Goal: Information Seeking & Learning: Learn about a topic

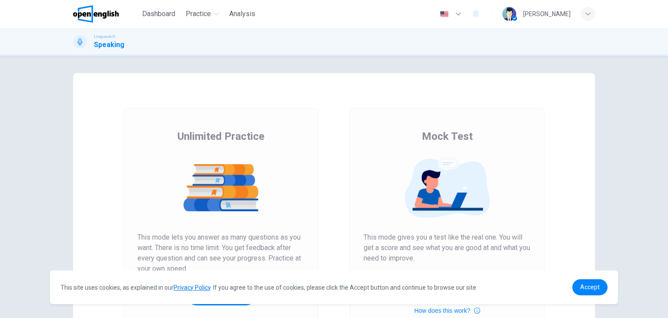
click at [434, 191] on img at bounding box center [447, 187] width 167 height 61
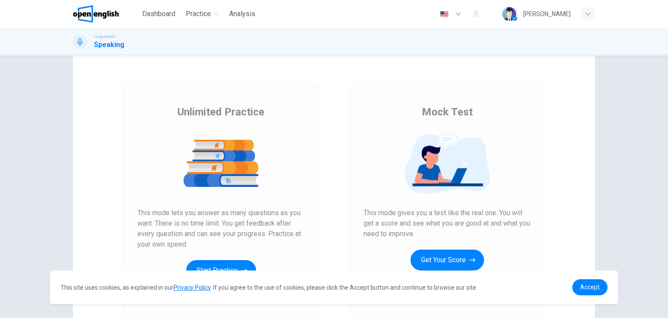
scroll to position [25, 0]
click at [463, 258] on button "Get Your Score" at bounding box center [448, 259] width 74 height 21
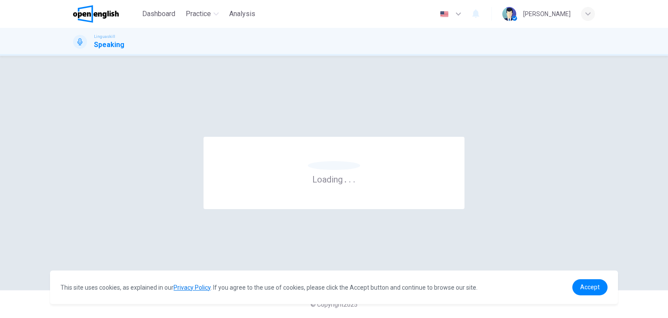
scroll to position [0, 0]
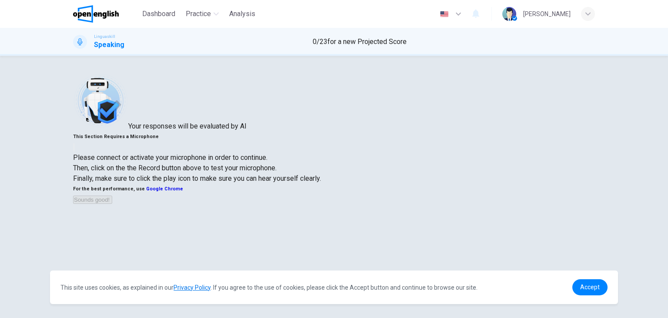
click at [128, 128] on img at bounding box center [100, 100] width 55 height 55
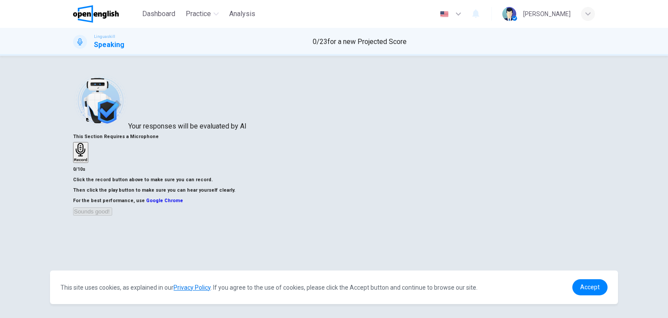
click at [87, 162] on h6 "Record" at bounding box center [80, 160] width 13 height 4
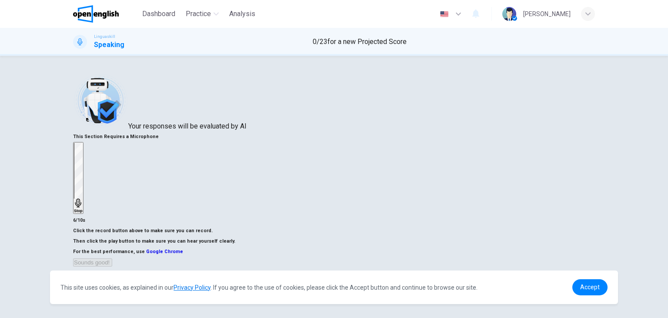
click at [83, 208] on h6 "Stop" at bounding box center [78, 210] width 9 height 4
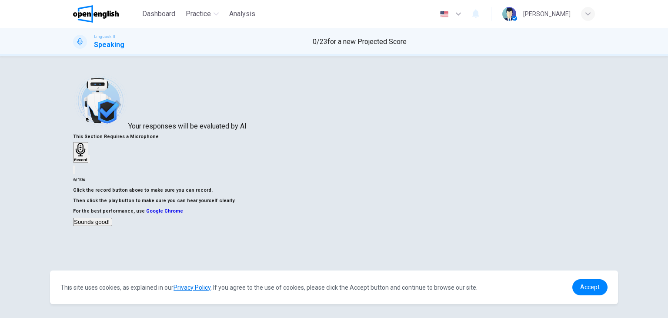
click at [89, 161] on icon "button" at bounding box center [89, 161] width 0 height 0
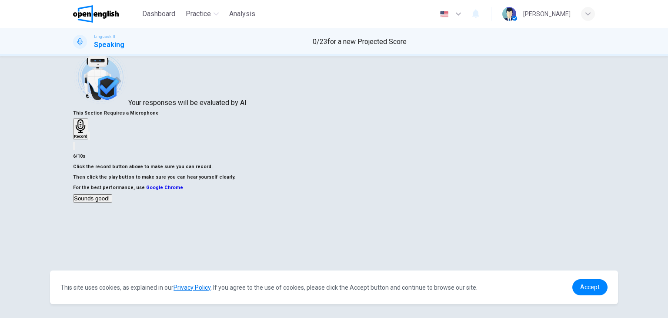
scroll to position [31, 0]
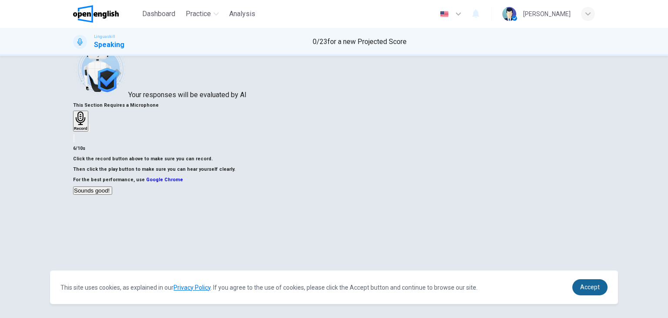
click at [593, 285] on span "Accept" at bounding box center [590, 286] width 20 height 7
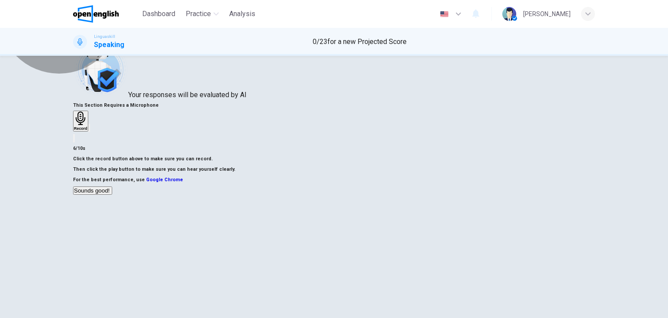
click at [113, 192] on icon "button" at bounding box center [113, 192] width 0 height 0
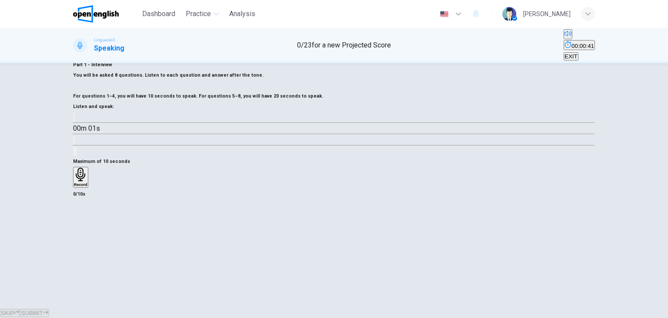
click at [74, 119] on icon "button" at bounding box center [74, 119] width 0 height 0
type input "*"
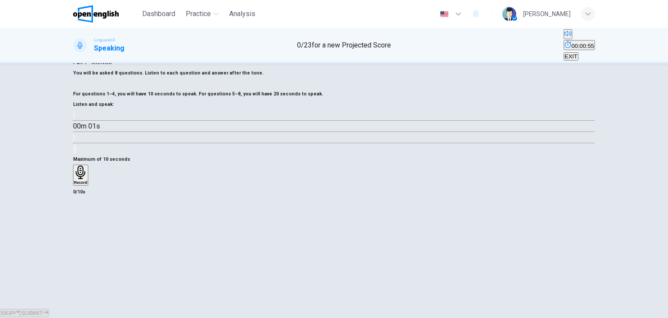
scroll to position [34, 0]
click at [213, 153] on div "00m 01s" at bounding box center [334, 131] width 522 height 44
click at [75, 141] on button "Click to see the audio transcription" at bounding box center [74, 137] width 2 height 8
click at [74, 116] on icon "button" at bounding box center [74, 116] width 0 height 0
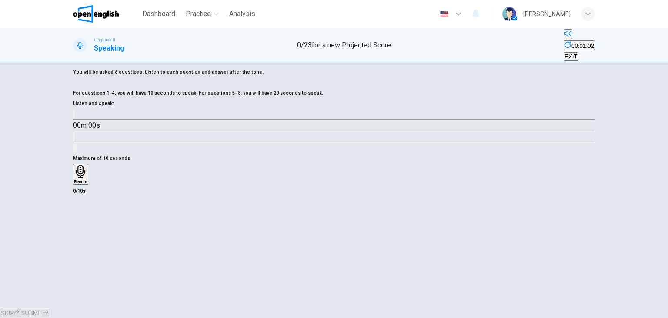
type input "*"
click at [87, 184] on div "Record" at bounding box center [80, 173] width 13 height 19
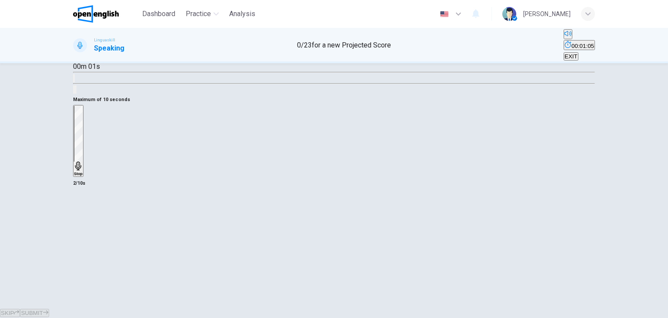
scroll to position [110, 0]
click at [83, 176] on div "Stop" at bounding box center [78, 141] width 9 height 70
click at [91, 125] on div "button" at bounding box center [91, 122] width 0 height 7
click at [43, 309] on span "SUBMIT" at bounding box center [32, 312] width 22 height 7
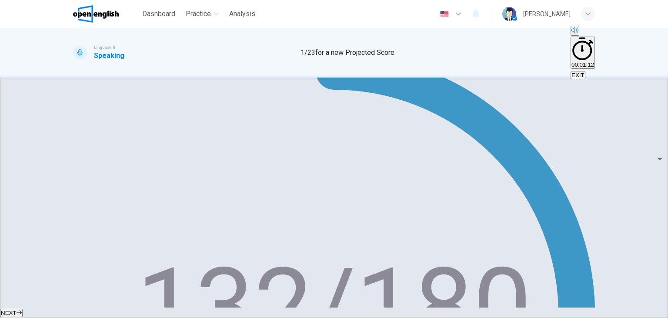
scroll to position [174, 0]
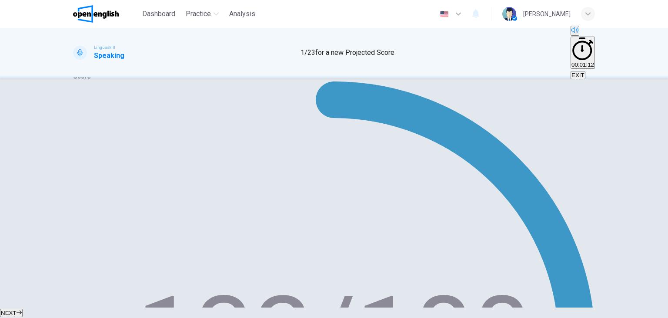
type input "*"
click at [17, 309] on span "NEXT" at bounding box center [9, 312] width 16 height 7
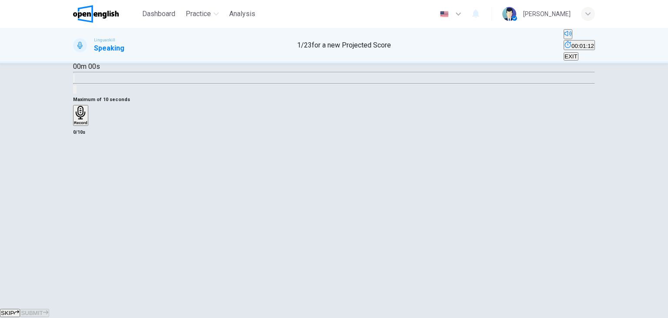
scroll to position [110, 0]
click at [74, 57] on icon "button" at bounding box center [74, 57] width 0 height 0
click at [87, 125] on div "Record" at bounding box center [80, 115] width 13 height 19
click at [83, 176] on div "Stop" at bounding box center [78, 141] width 9 height 70
click at [83, 133] on icon "button" at bounding box center [79, 129] width 7 height 7
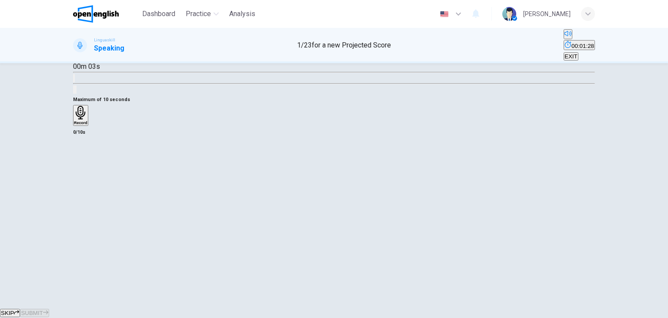
click at [87, 125] on h6 "Record" at bounding box center [80, 123] width 13 height 4
click at [83, 176] on div "Stop" at bounding box center [78, 141] width 9 height 70
click at [91, 124] on icon "button" at bounding box center [91, 124] width 0 height 0
click at [43, 309] on span "SUBMIT" at bounding box center [32, 312] width 22 height 7
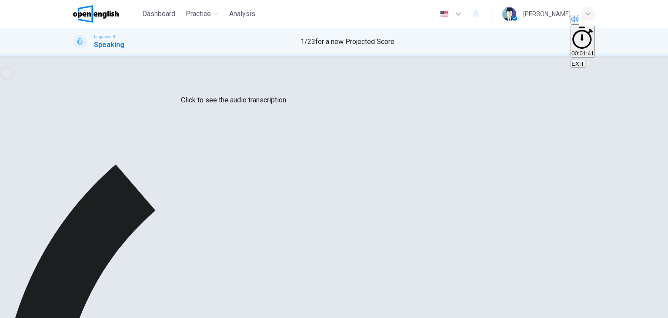
click at [75, 58] on button "Click to see the audio transcription" at bounding box center [74, 54] width 2 height 8
click at [217, 317] on div at bounding box center [334, 318] width 668 height 0
click at [74, 56] on icon "Click to see the audio transcription" at bounding box center [74, 56] width 0 height 0
click at [219, 317] on div at bounding box center [334, 318] width 668 height 0
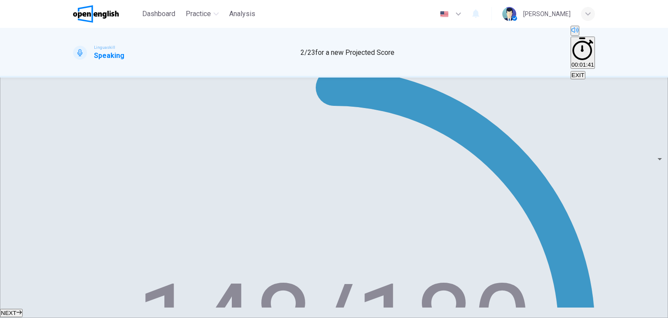
scroll to position [157, 0]
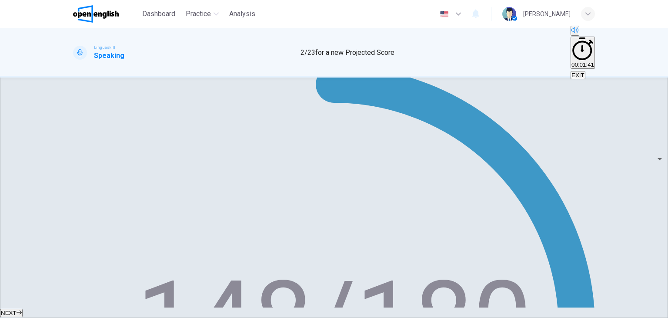
click at [23, 308] on button "NEXT" at bounding box center [11, 312] width 23 height 8
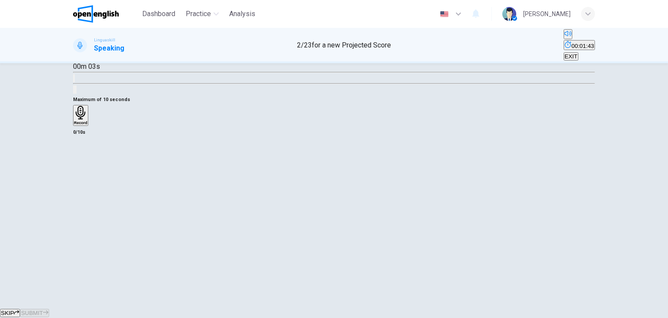
click at [74, 57] on icon "button" at bounding box center [74, 57] width 0 height 0
click at [74, 80] on icon "Click to see the audio transcription" at bounding box center [74, 80] width 0 height 0
click at [216, 317] on div at bounding box center [334, 318] width 668 height 0
click at [87, 125] on h6 "Record" at bounding box center [80, 123] width 13 height 4
click at [83, 176] on h6 "Stop" at bounding box center [78, 173] width 9 height 4
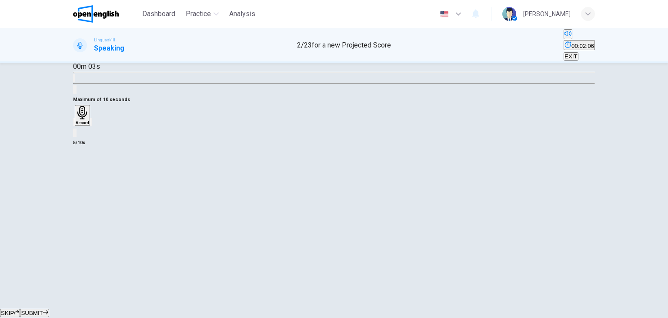
click at [91, 124] on icon "button" at bounding box center [91, 124] width 0 height 0
click at [48, 309] on icon "button" at bounding box center [45, 311] width 5 height 5
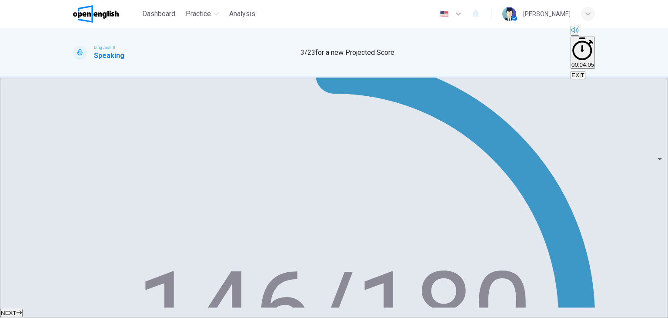
scroll to position [168, 0]
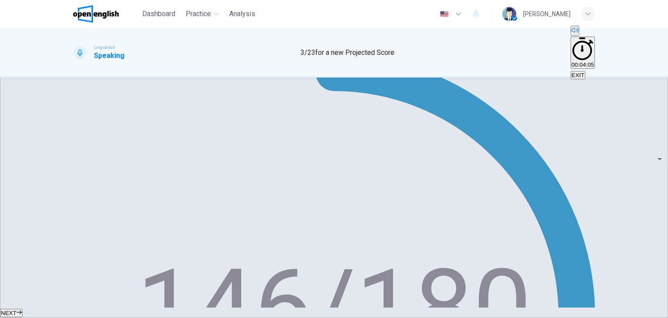
click at [22, 310] on icon "button" at bounding box center [19, 312] width 5 height 4
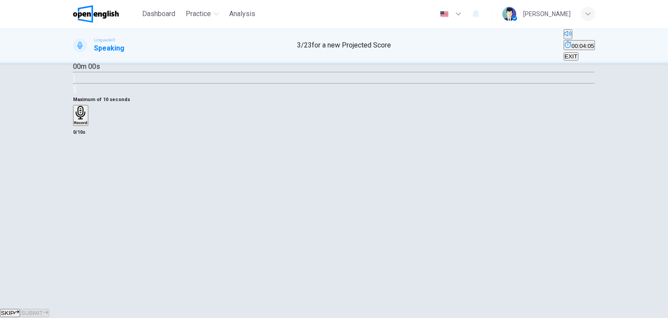
scroll to position [110, 0]
click at [74, 57] on icon "button" at bounding box center [74, 57] width 0 height 0
click at [85, 119] on icon "button" at bounding box center [81, 112] width 10 height 13
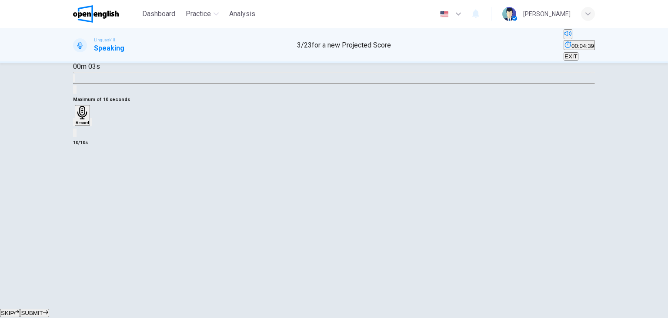
click at [87, 119] on icon "button" at bounding box center [82, 112] width 10 height 13
click at [81, 170] on icon "button" at bounding box center [78, 165] width 6 height 9
click at [87, 119] on icon "button" at bounding box center [82, 112] width 10 height 13
click at [83, 176] on h6 "Stop" at bounding box center [78, 173] width 9 height 4
click at [89, 125] on h6 "Record" at bounding box center [82, 123] width 13 height 4
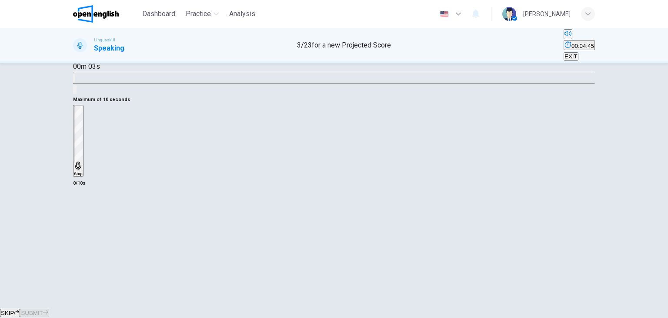
click at [83, 176] on h6 "Stop" at bounding box center [78, 173] width 9 height 4
click at [74, 124] on icon "button" at bounding box center [74, 124] width 0 height 0
click at [87, 125] on div "Record" at bounding box center [80, 115] width 13 height 19
click at [43, 309] on span "SUBMIT" at bounding box center [32, 312] width 22 height 7
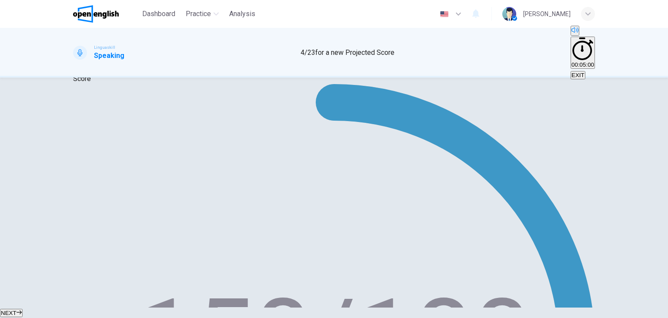
scroll to position [141, 0]
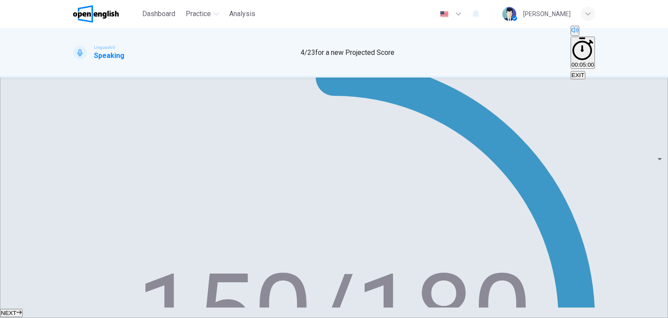
scroll to position [174, 0]
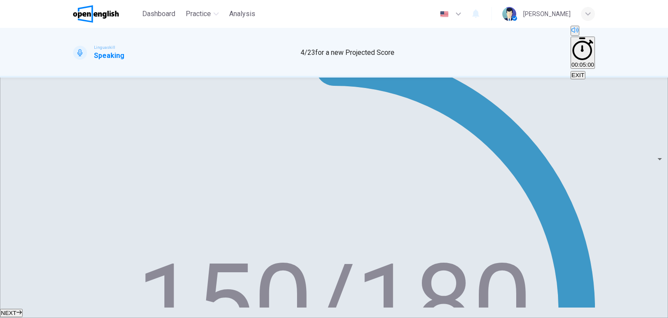
click at [17, 309] on span "NEXT" at bounding box center [9, 312] width 16 height 7
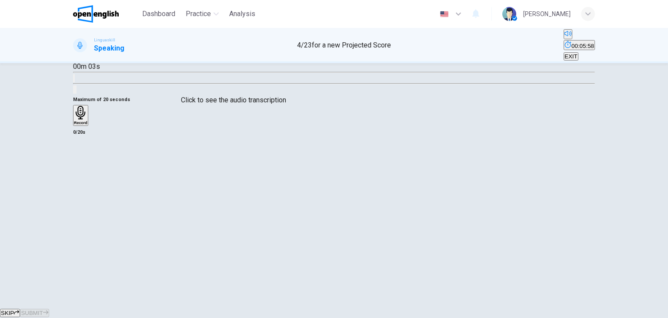
click at [84, 86] on icon "Click to see the audio transcription" at bounding box center [79, 85] width 10 height 10
click at [223, 317] on div at bounding box center [334, 318] width 668 height 0
click at [75, 60] on button "button" at bounding box center [74, 55] width 2 height 8
type input "*"
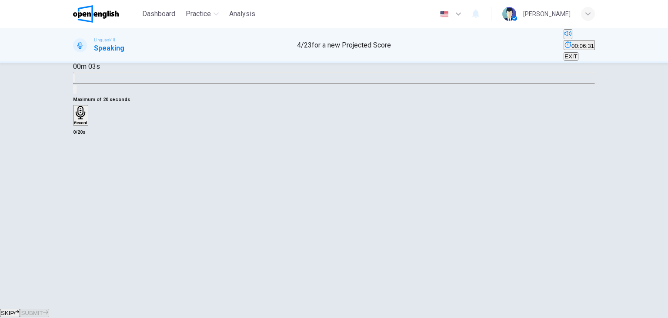
click at [87, 125] on div "Record" at bounding box center [80, 115] width 13 height 19
click at [83, 176] on div "Stop" at bounding box center [78, 141] width 9 height 70
click at [74, 125] on div "button" at bounding box center [74, 122] width 0 height 7
click at [87, 125] on div "Record" at bounding box center [80, 115] width 13 height 19
click at [89, 125] on div "Record" at bounding box center [82, 115] width 13 height 19
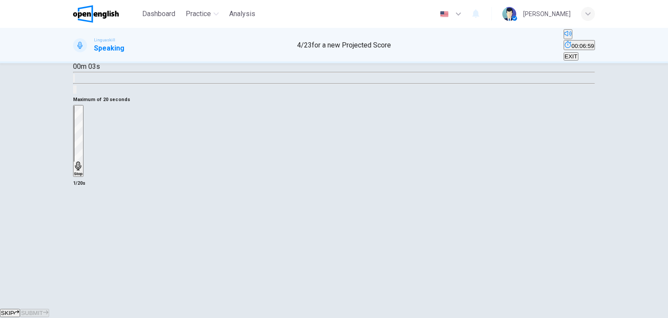
click at [83, 176] on div "Stop" at bounding box center [78, 141] width 9 height 70
click at [74, 124] on icon "button" at bounding box center [74, 124] width 0 height 0
click at [87, 119] on icon "button" at bounding box center [80, 112] width 13 height 13
click at [43, 309] on span "SUBMIT" at bounding box center [32, 312] width 22 height 7
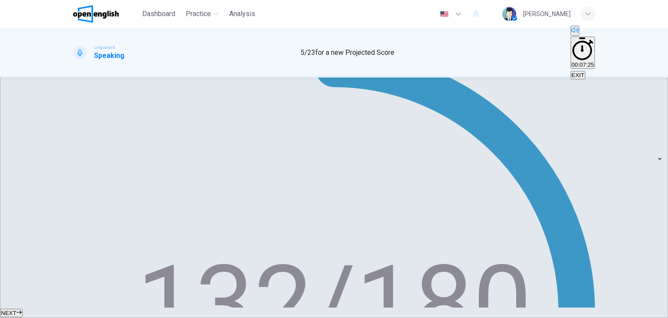
scroll to position [174, 0]
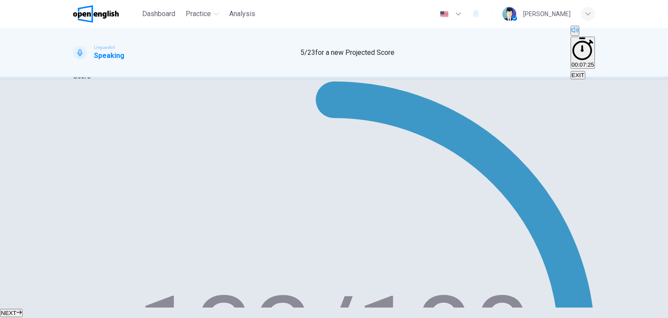
type input "*"
click at [17, 309] on span "NEXT" at bounding box center [9, 312] width 16 height 7
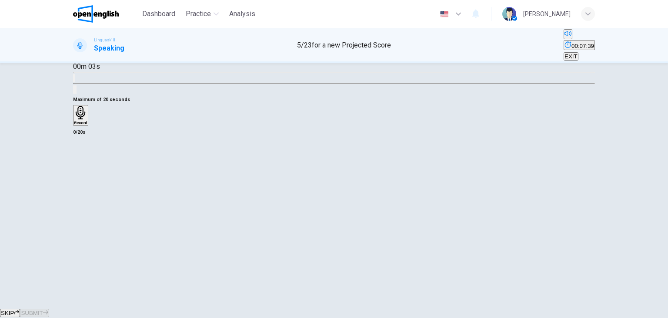
click at [84, 68] on icon "button" at bounding box center [79, 62] width 9 height 10
drag, startPoint x: 228, startPoint y: 88, endPoint x: 221, endPoint y: 88, distance: 7.4
click at [221, 88] on div "00m 03s" at bounding box center [334, 72] width 522 height 44
click at [84, 88] on icon "Click to see the audio transcription" at bounding box center [79, 85] width 10 height 10
click at [221, 317] on div at bounding box center [334, 318] width 668 height 0
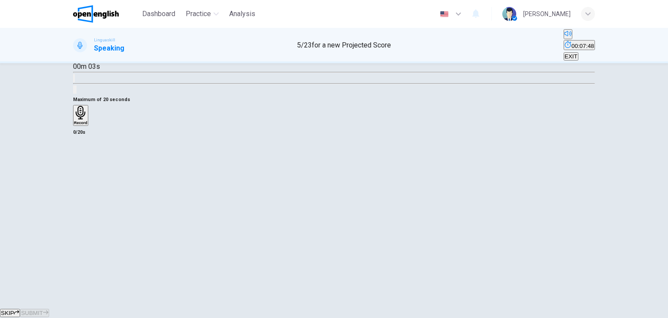
click at [74, 57] on icon "button" at bounding box center [74, 57] width 0 height 0
click at [74, 80] on icon "Click to see the audio transcription" at bounding box center [74, 80] width 0 height 0
click at [219, 317] on div at bounding box center [334, 318] width 668 height 0
click at [87, 119] on icon "button" at bounding box center [80, 112] width 13 height 13
click at [83, 170] on icon "button" at bounding box center [78, 165] width 9 height 9
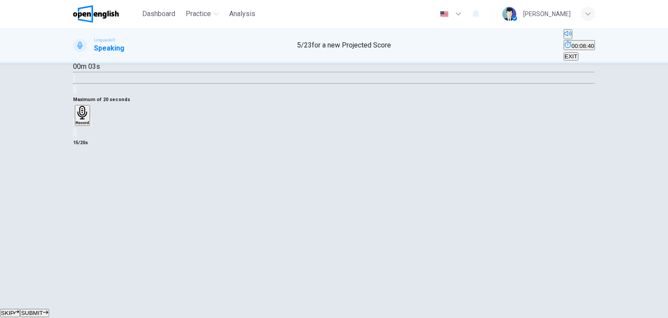
click at [374, 312] on div "SKIP SUBMIT" at bounding box center [334, 312] width 668 height 10
click at [49, 308] on button "SUBMIT" at bounding box center [34, 312] width 29 height 8
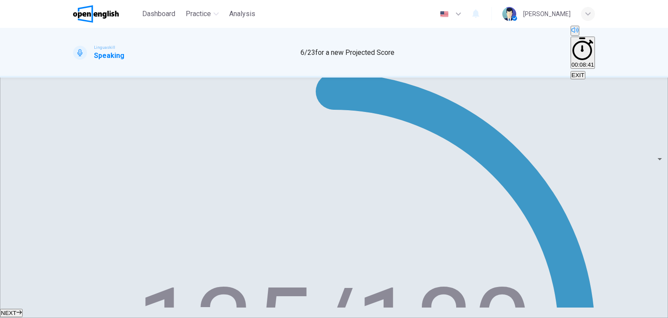
scroll to position [151, 0]
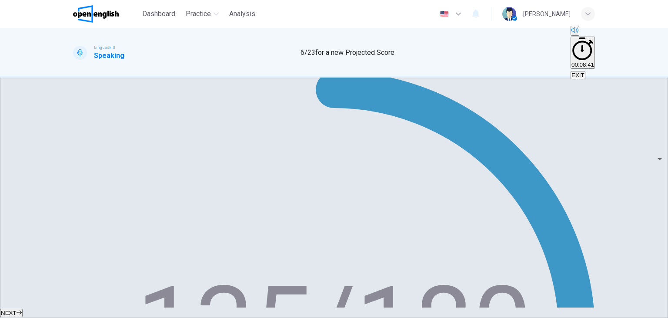
click at [22, 309] on icon "button" at bounding box center [19, 311] width 5 height 5
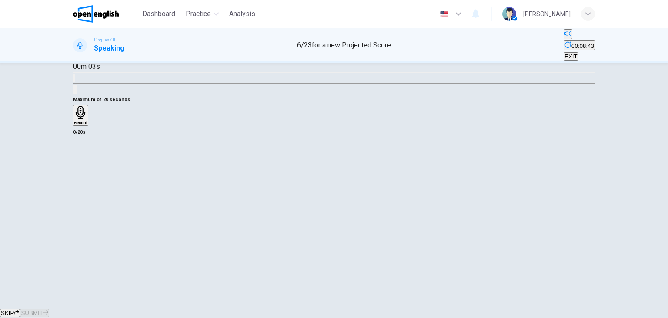
click at [74, 57] on icon "button" at bounding box center [74, 57] width 0 height 0
type input "*"
click at [85, 119] on icon "button" at bounding box center [81, 112] width 10 height 13
click at [81, 170] on icon "button" at bounding box center [78, 165] width 6 height 9
click at [43, 309] on span "SUBMIT" at bounding box center [32, 312] width 22 height 7
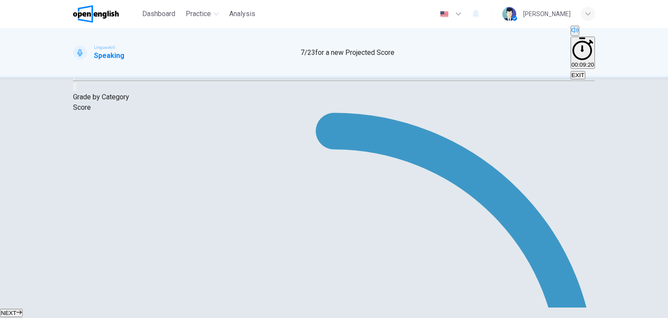
type input "*"
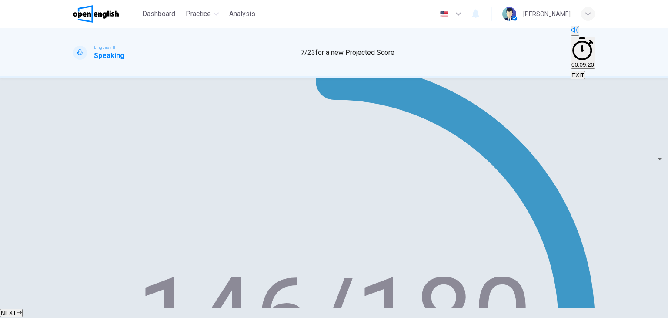
scroll to position [163, 0]
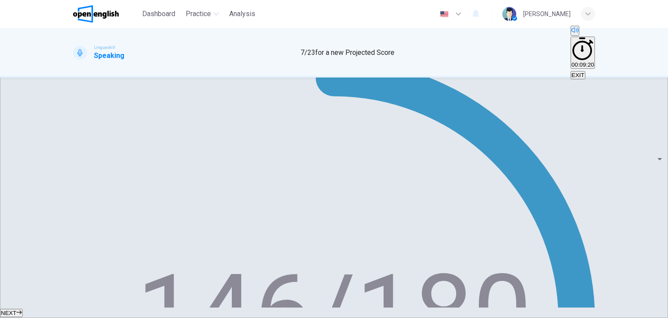
click at [23, 310] on button "NEXT" at bounding box center [11, 312] width 23 height 8
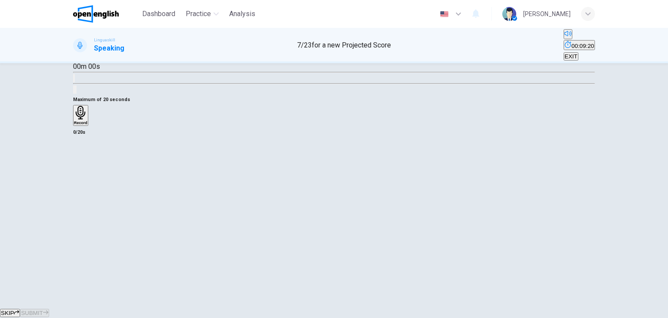
scroll to position [110, 0]
click at [75, 60] on button "button" at bounding box center [74, 55] width 2 height 8
click at [87, 125] on h6 "Record" at bounding box center [80, 123] width 13 height 4
click at [83, 176] on h6 "Stop" at bounding box center [78, 173] width 9 height 4
click at [299, 137] on div "Record" at bounding box center [334, 121] width 522 height 33
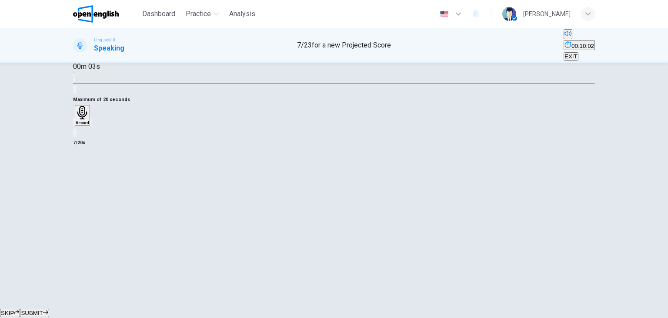
click at [83, 133] on icon "button" at bounding box center [79, 129] width 7 height 7
click at [87, 125] on div "Record" at bounding box center [80, 115] width 13 height 19
click at [83, 176] on div "Stop" at bounding box center [78, 141] width 9 height 70
click at [74, 125] on div "button" at bounding box center [74, 122] width 0 height 7
click at [87, 125] on h6 "Record" at bounding box center [80, 123] width 13 height 4
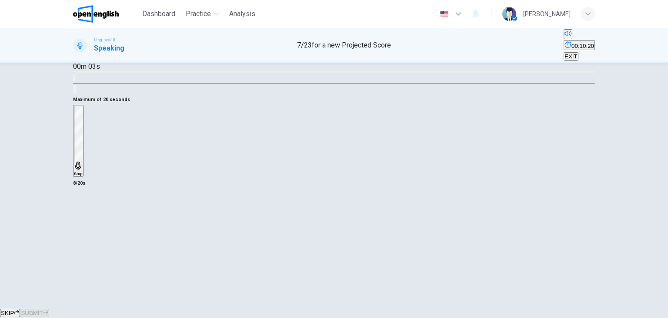
click at [83, 176] on h6 "Stop" at bounding box center [78, 173] width 9 height 4
click at [74, 124] on icon "button" at bounding box center [74, 124] width 0 height 0
click at [87, 125] on div "Record" at bounding box center [80, 115] width 13 height 19
click at [83, 176] on div "Stop" at bounding box center [78, 141] width 9 height 70
click at [83, 133] on icon "button" at bounding box center [79, 129] width 7 height 7
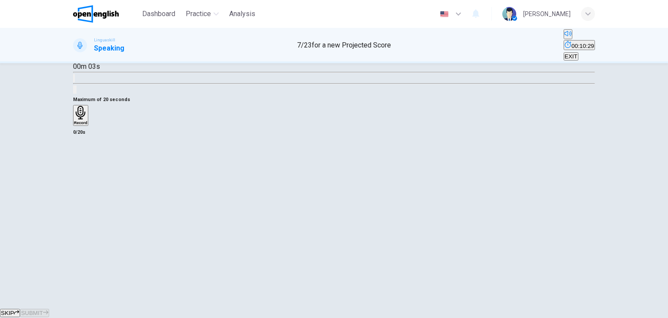
click at [87, 125] on div "Record" at bounding box center [80, 115] width 13 height 19
click at [83, 170] on icon "button" at bounding box center [78, 165] width 9 height 9
click at [74, 125] on div "button" at bounding box center [74, 122] width 0 height 7
click at [75, 60] on button "button" at bounding box center [74, 55] width 2 height 8
type input "*"
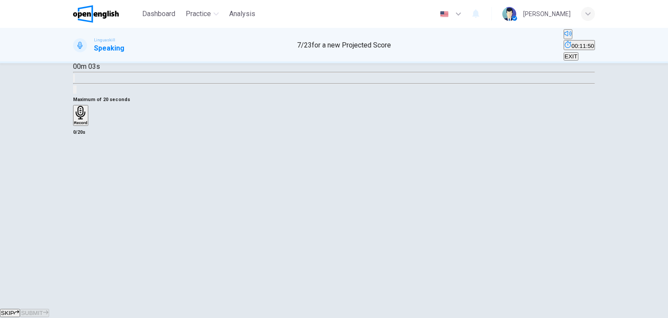
click at [87, 125] on div "Record" at bounding box center [80, 115] width 13 height 19
click at [83, 176] on div "Stop" at bounding box center [78, 141] width 9 height 70
click at [74, 125] on div "button" at bounding box center [74, 122] width 0 height 7
click at [87, 125] on h6 "Record" at bounding box center [80, 123] width 13 height 4
click at [83, 176] on h6 "Stop" at bounding box center [78, 173] width 9 height 4
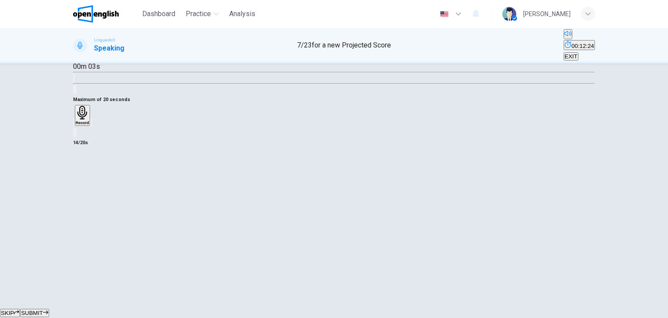
click at [74, 125] on div "button" at bounding box center [74, 122] width 0 height 7
click at [87, 119] on icon "button" at bounding box center [80, 112] width 13 height 13
click at [83, 170] on icon "button" at bounding box center [78, 165] width 9 height 9
click at [43, 309] on span "SUBMIT" at bounding box center [32, 312] width 22 height 7
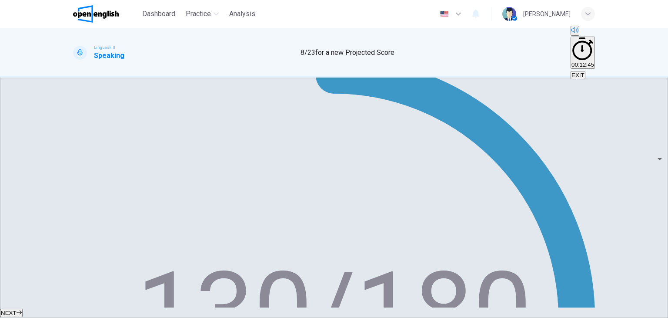
scroll to position [174, 0]
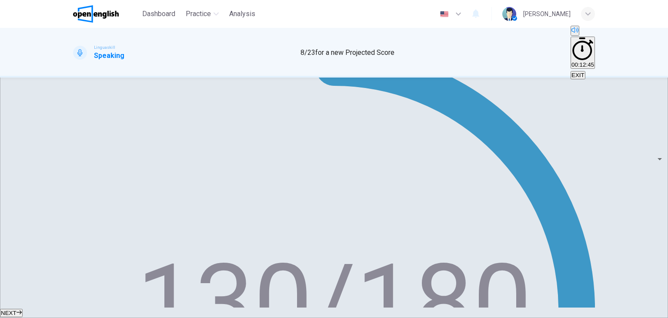
click at [23, 308] on button "NEXT" at bounding box center [11, 312] width 23 height 8
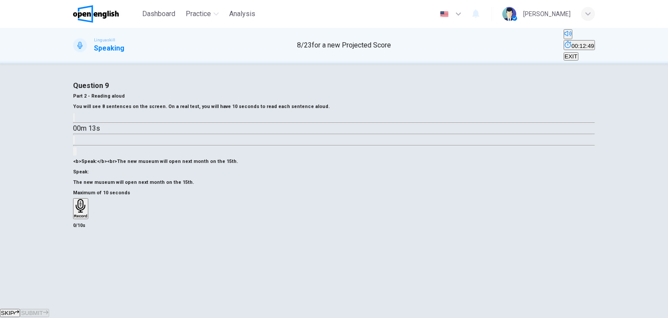
click at [74, 119] on icon "button" at bounding box center [74, 119] width 0 height 0
click at [74, 142] on icon "Click to see the audio transcription" at bounding box center [74, 142] width 0 height 0
click at [87, 212] on icon "button" at bounding box center [80, 205] width 13 height 13
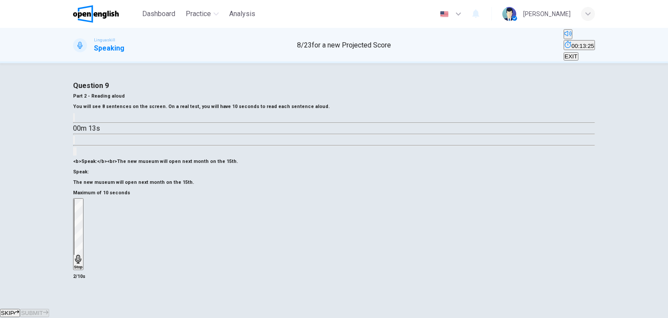
scroll to position [80, 0]
click at [83, 204] on div "Stop" at bounding box center [78, 234] width 9 height 70
click at [49, 308] on button "SUBMIT" at bounding box center [34, 312] width 29 height 8
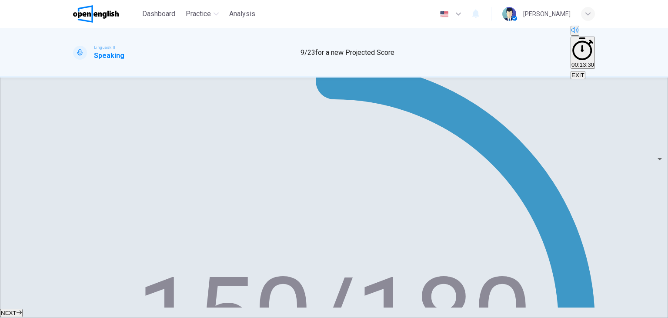
scroll to position [167, 0]
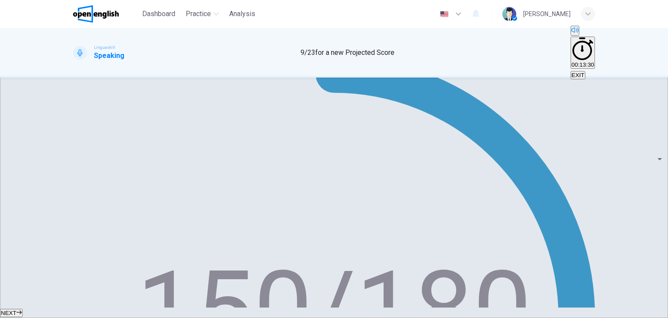
click at [23, 308] on button "NEXT" at bounding box center [11, 312] width 23 height 8
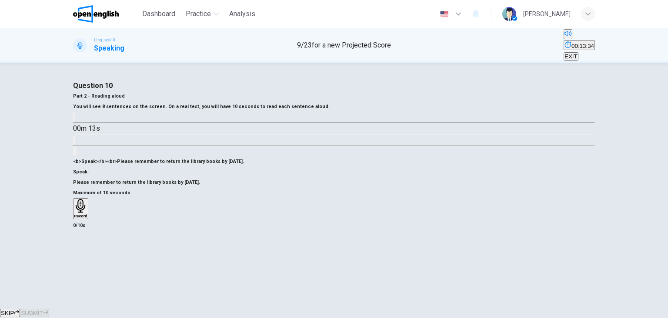
scroll to position [76, 0]
click at [87, 218] on div "Record" at bounding box center [80, 208] width 13 height 19
click at [83, 203] on div "Stop" at bounding box center [78, 234] width 9 height 70
click at [49, 308] on button "SUBMIT" at bounding box center [34, 312] width 29 height 8
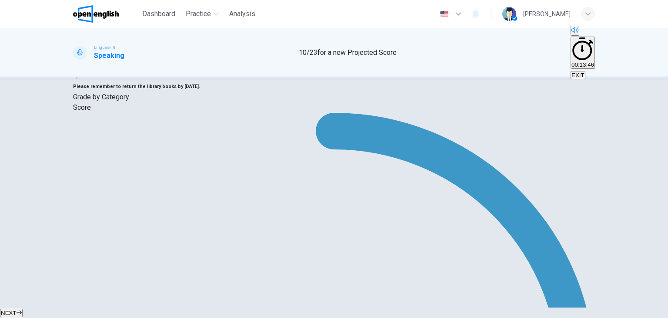
scroll to position [134, 0]
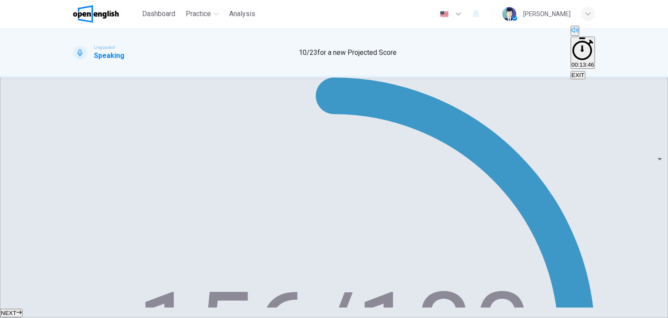
scroll to position [147, 0]
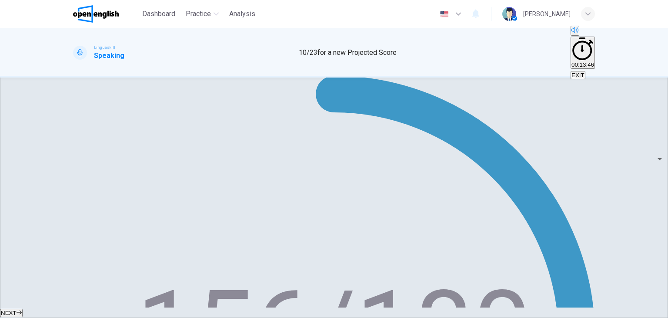
click at [23, 308] on button "NEXT" at bounding box center [11, 312] width 23 height 8
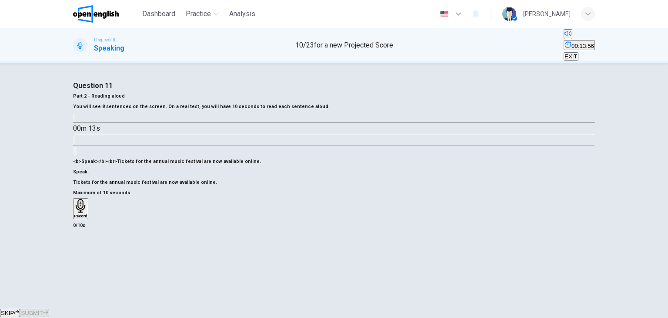
click at [87, 199] on icon "button" at bounding box center [80, 205] width 13 height 13
click at [83, 255] on icon "button" at bounding box center [78, 259] width 9 height 9
click at [43, 309] on span "SUBMIT" at bounding box center [32, 312] width 22 height 7
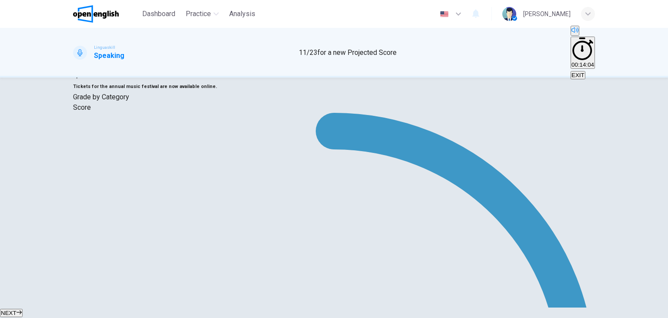
scroll to position [134, 0]
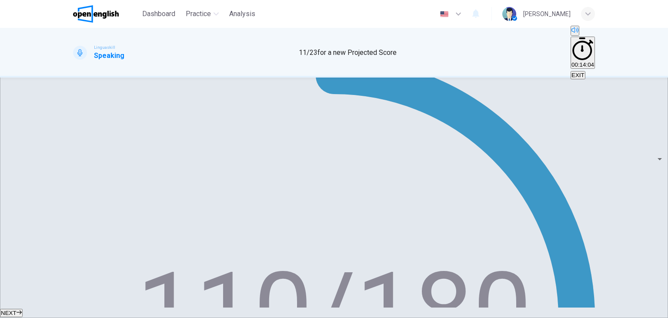
scroll to position [166, 0]
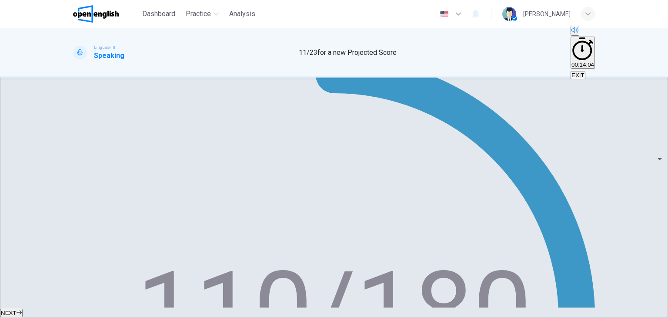
click at [23, 308] on button "NEXT" at bounding box center [11, 312] width 23 height 8
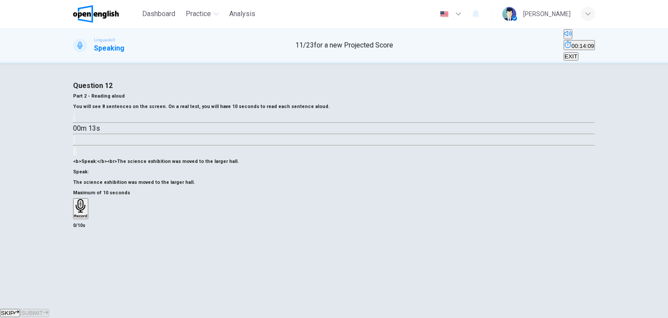
scroll to position [88, 0]
click at [74, 119] on icon "button" at bounding box center [74, 119] width 0 height 0
click at [75, 113] on button "button" at bounding box center [74, 117] width 2 height 8
drag, startPoint x: 248, startPoint y: 106, endPoint x: 82, endPoint y: 105, distance: 165.8
click at [82, 105] on div "Question 12 Part 2 - Reading aloud You will see 8 sentences on the screen. On a…" at bounding box center [334, 133] width 522 height 107
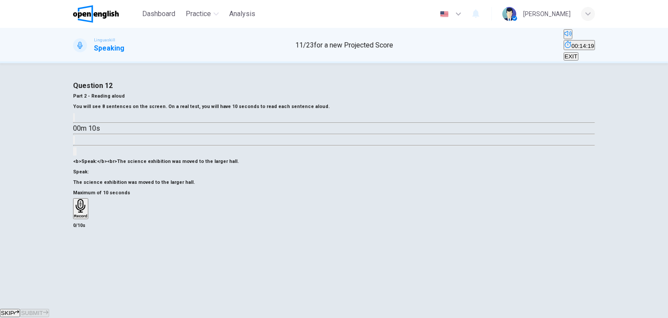
click at [85, 103] on div "Question 12 Part 2 - Reading aloud You will see 8 sentences on the screen. On a…" at bounding box center [334, 133] width 522 height 107
drag, startPoint x: 85, startPoint y: 103, endPoint x: 311, endPoint y: 0, distance: 248.3
click at [311, 0] on div "Dashboard Practice Analysis English ** ​ [PERSON_NAME] Linguaskill Speaking 11 …" at bounding box center [334, 159] width 668 height 318
click at [87, 215] on h6 "Record" at bounding box center [80, 216] width 13 height 4
click at [83, 216] on div "Stop" at bounding box center [78, 234] width 9 height 70
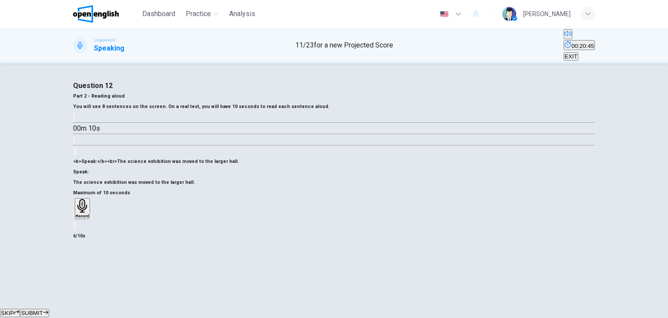
click at [48, 309] on icon "button" at bounding box center [45, 311] width 5 height 5
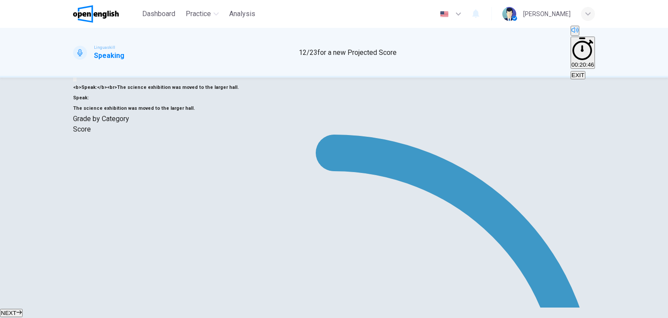
type input "*"
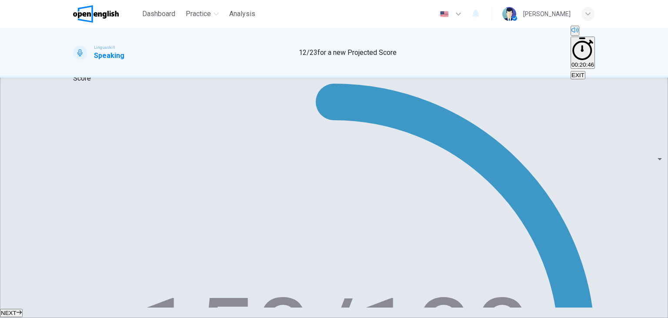
scroll to position [167, 0]
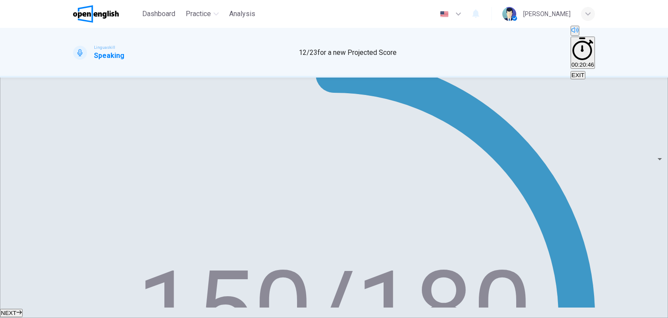
click at [23, 308] on button "NEXT" at bounding box center [11, 312] width 23 height 8
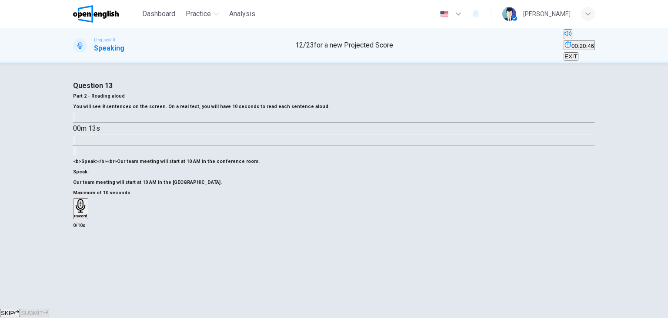
scroll to position [110, 0]
click at [87, 199] on div "Record" at bounding box center [80, 208] width 13 height 19
click at [83, 199] on div "Stop" at bounding box center [78, 234] width 9 height 70
click at [49, 308] on button "SUBMIT" at bounding box center [34, 312] width 29 height 8
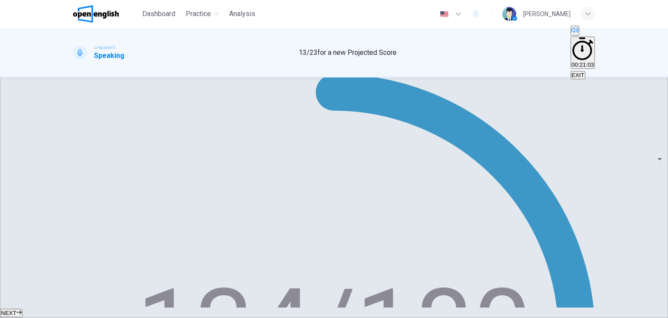
scroll to position [156, 0]
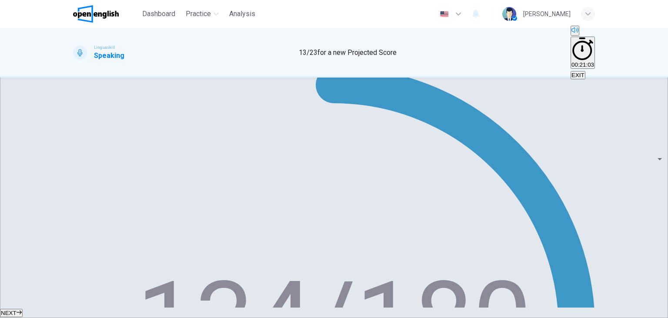
click at [23, 308] on button "NEXT" at bounding box center [11, 312] width 23 height 8
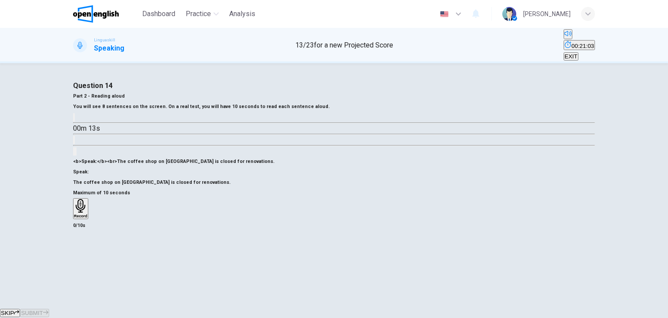
scroll to position [110, 0]
click at [87, 214] on h6 "Record" at bounding box center [80, 216] width 13 height 4
click at [83, 265] on h6 "Stop" at bounding box center [78, 267] width 9 height 4
click at [49, 308] on button "SUBMIT" at bounding box center [34, 312] width 29 height 8
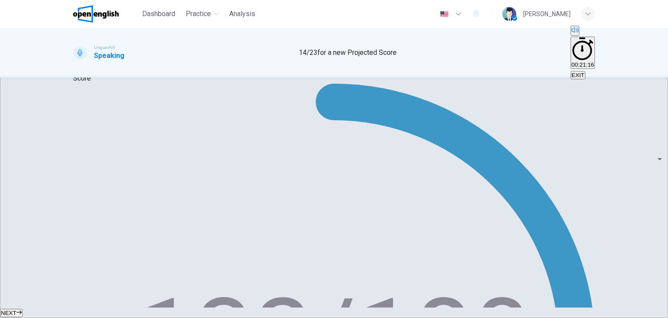
scroll to position [156, 0]
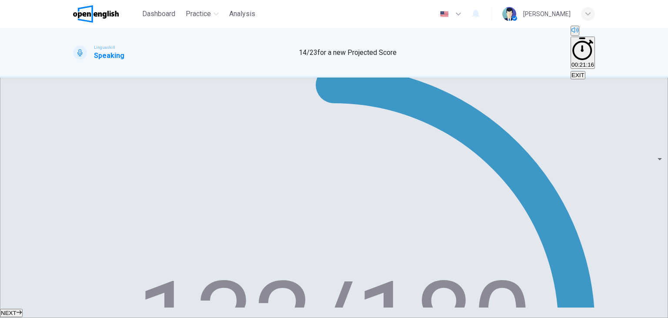
click at [23, 309] on button "NEXT" at bounding box center [11, 312] width 23 height 8
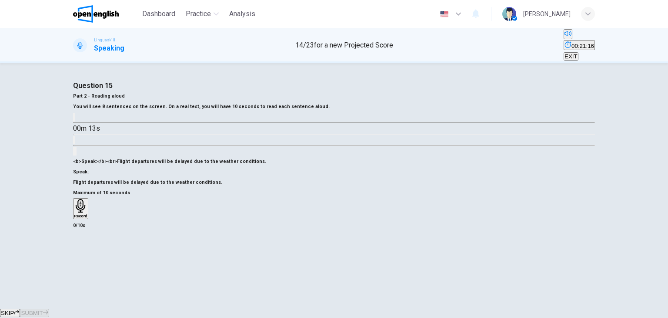
scroll to position [110, 0]
click at [87, 199] on div "Record" at bounding box center [80, 208] width 13 height 19
click at [83, 199] on div "Stop" at bounding box center [78, 234] width 9 height 70
click at [43, 309] on span "SUBMIT" at bounding box center [32, 312] width 22 height 7
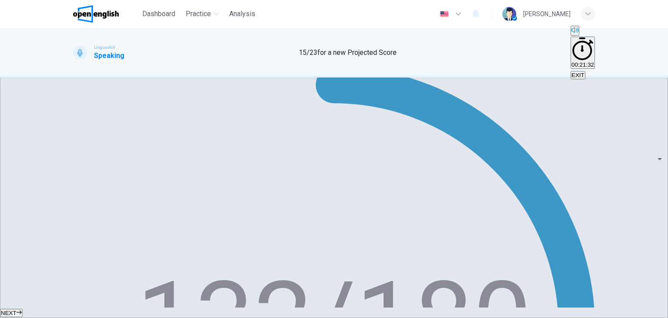
scroll to position [167, 0]
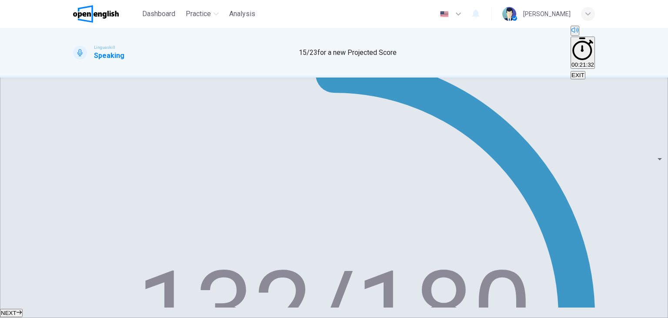
click at [17, 309] on span "NEXT" at bounding box center [9, 312] width 16 height 7
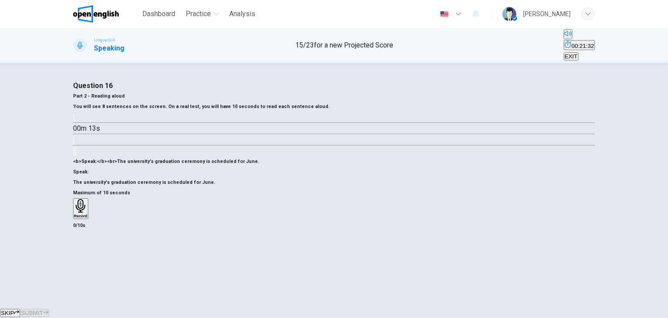
scroll to position [110, 0]
click at [87, 214] on h6 "Record" at bounding box center [80, 216] width 13 height 4
click at [83, 265] on h6 "Stop" at bounding box center [78, 267] width 9 height 4
click at [49, 308] on button "SUBMIT" at bounding box center [34, 312] width 29 height 8
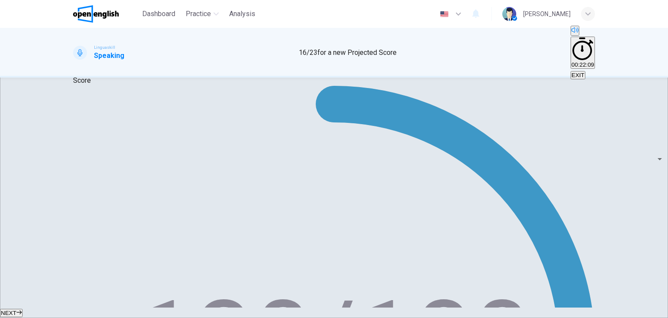
scroll to position [156, 0]
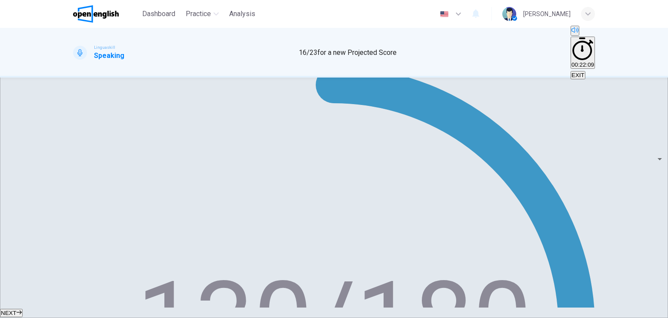
click at [23, 308] on button "NEXT" at bounding box center [11, 312] width 23 height 8
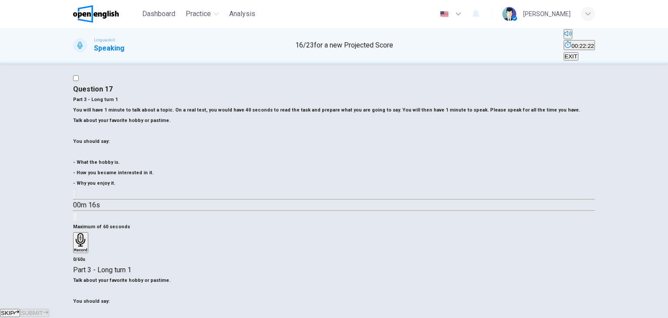
scroll to position [0, 0]
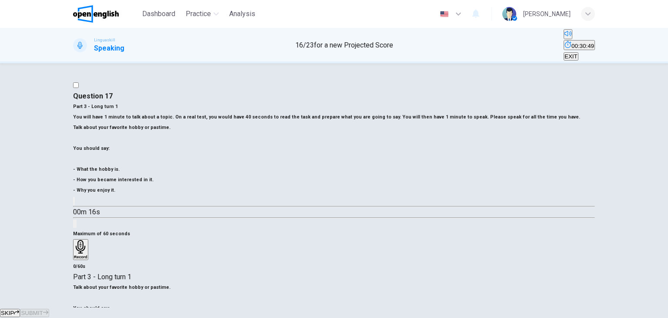
click at [74, 203] on icon "button" at bounding box center [74, 203] width 0 height 0
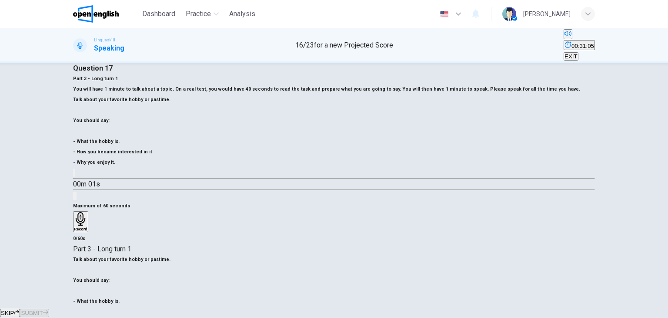
scroll to position [30, 0]
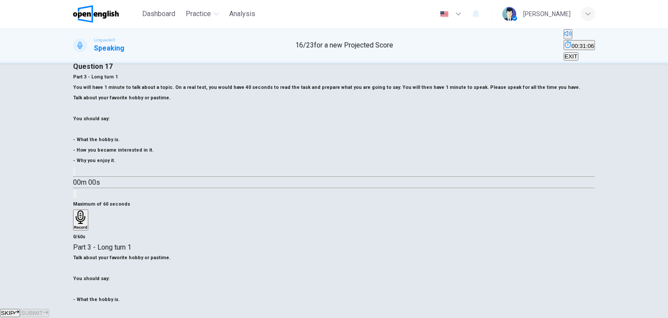
type input "*"
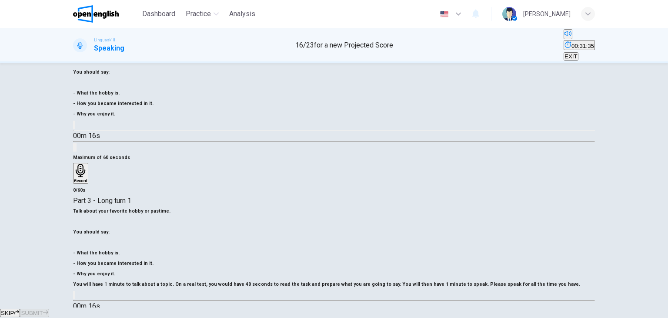
scroll to position [83, 0]
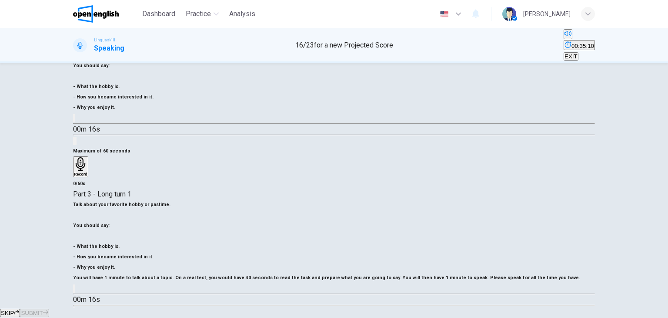
drag, startPoint x: 422, startPoint y: 241, endPoint x: 387, endPoint y: 22, distance: 221.3
click at [387, 22] on div "Dashboard Practice Analysis English ** ​ [PERSON_NAME] Linguaskill Speaking 16 …" at bounding box center [334, 159] width 668 height 318
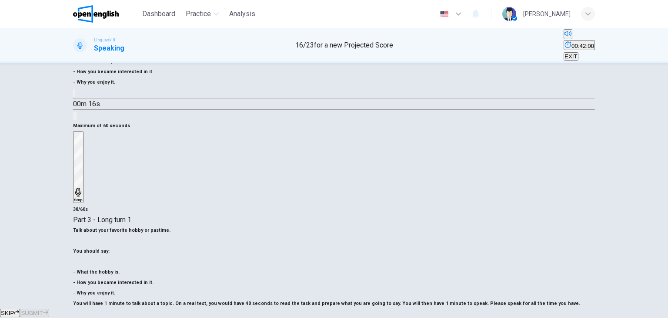
scroll to position [108, 0]
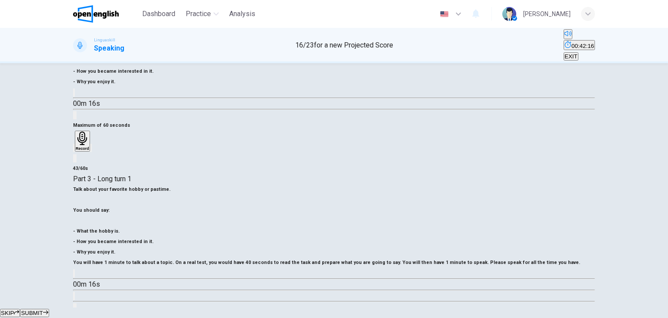
click at [49, 308] on button "SUBMIT" at bounding box center [34, 312] width 29 height 8
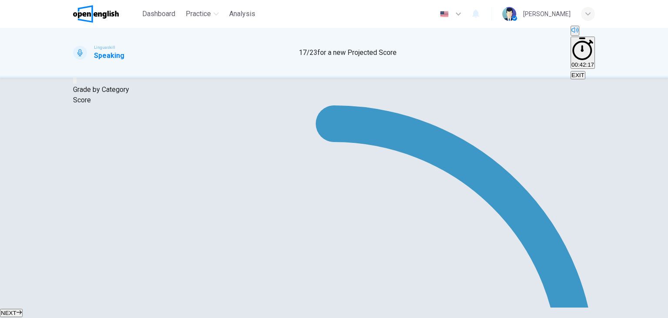
scroll to position [160, 0]
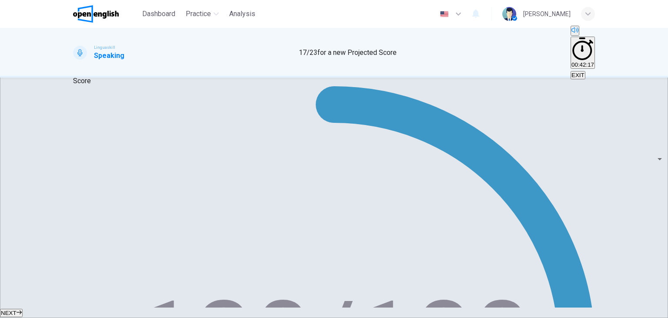
click at [23, 308] on button "NEXT" at bounding box center [11, 312] width 23 height 8
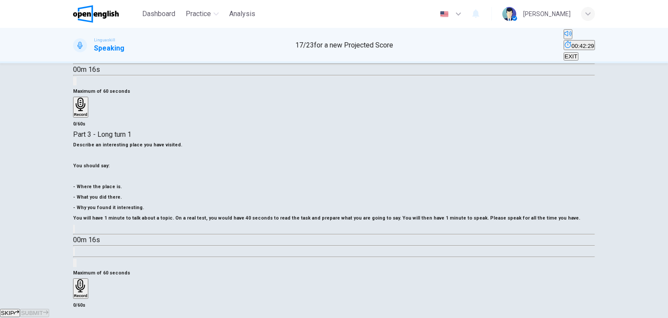
click at [87, 279] on div "Record" at bounding box center [80, 288] width 13 height 19
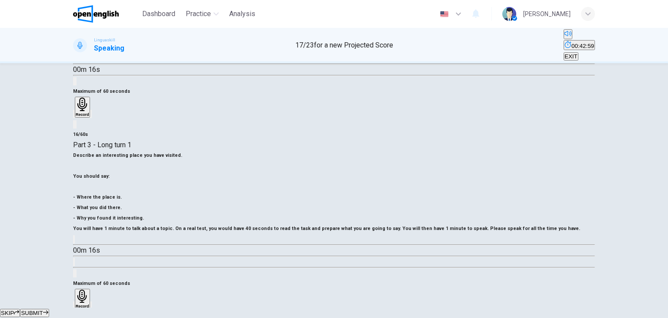
click at [83, 309] on icon "button" at bounding box center [79, 312] width 7 height 7
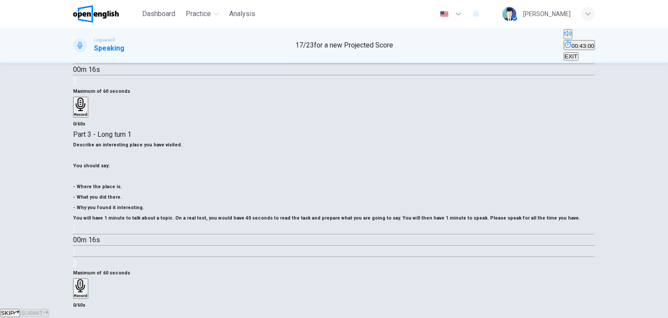
click at [87, 279] on icon "button" at bounding box center [80, 285] width 13 height 13
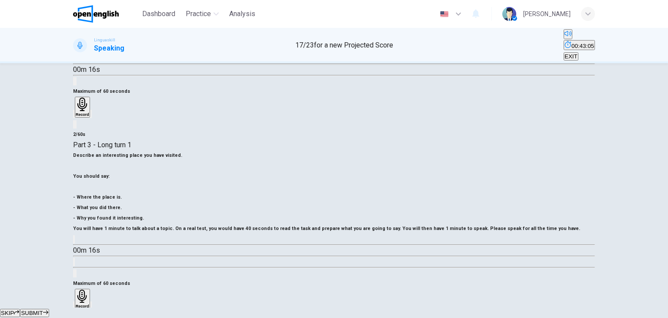
click at [74, 307] on icon "button" at bounding box center [74, 307] width 0 height 0
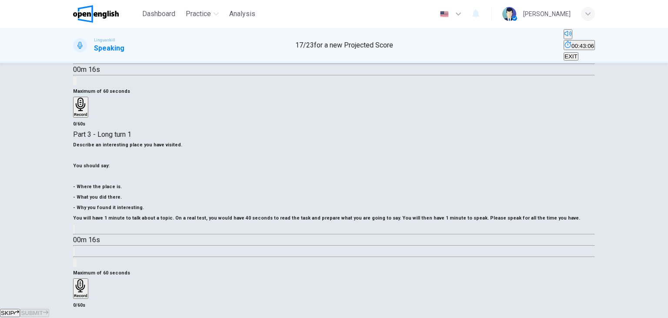
click at [87, 293] on h6 "Record" at bounding box center [80, 295] width 13 height 4
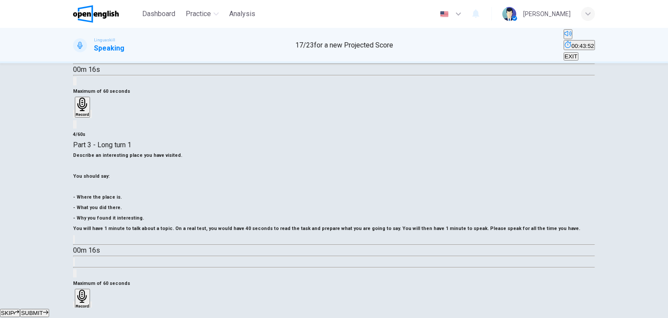
click at [74, 307] on icon "button" at bounding box center [74, 307] width 0 height 0
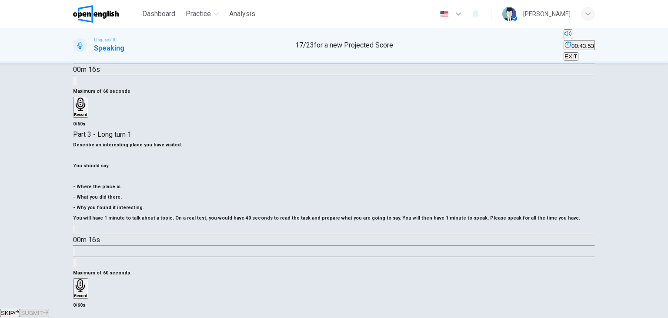
click at [87, 279] on icon "button" at bounding box center [80, 285] width 13 height 13
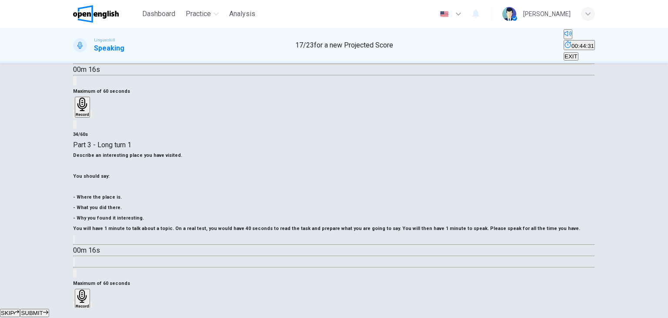
click at [43, 309] on span "SUBMIT" at bounding box center [32, 312] width 22 height 7
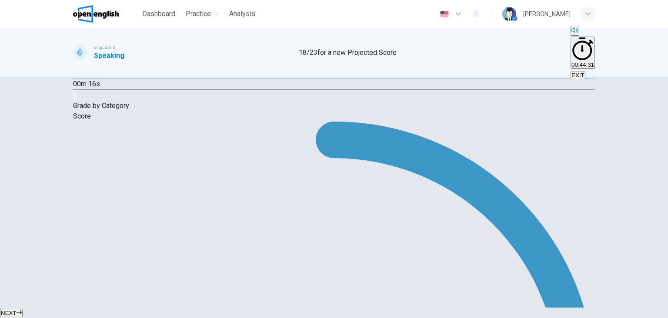
click at [23, 308] on button "NEXT" at bounding box center [11, 312] width 23 height 8
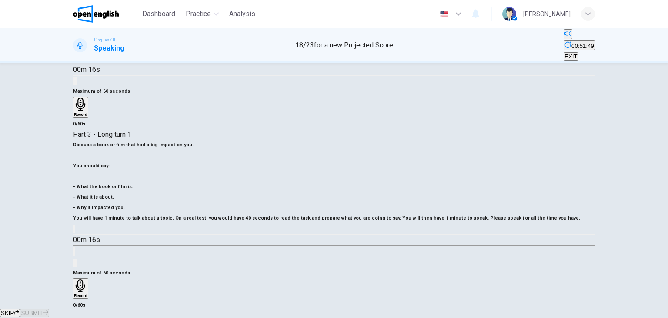
click at [87, 279] on div "Record" at bounding box center [80, 288] width 13 height 19
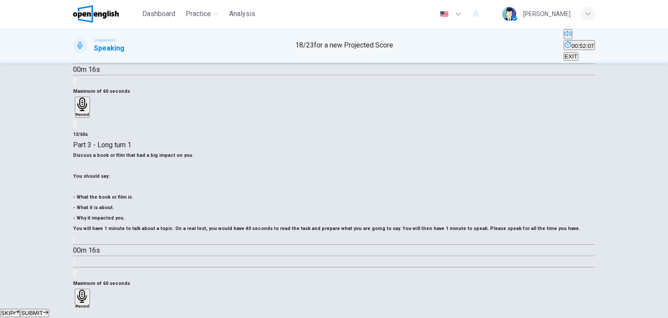
click at [83, 309] on icon "button" at bounding box center [79, 312] width 7 height 7
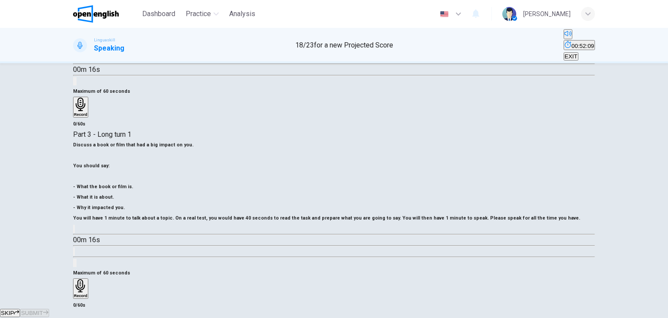
click at [87, 279] on icon "button" at bounding box center [80, 285] width 13 height 13
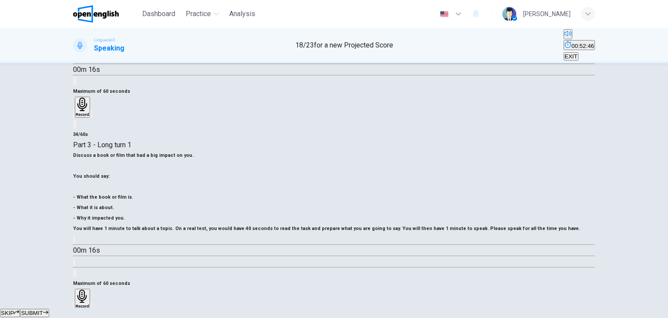
click at [43, 309] on span "SUBMIT" at bounding box center [32, 312] width 22 height 7
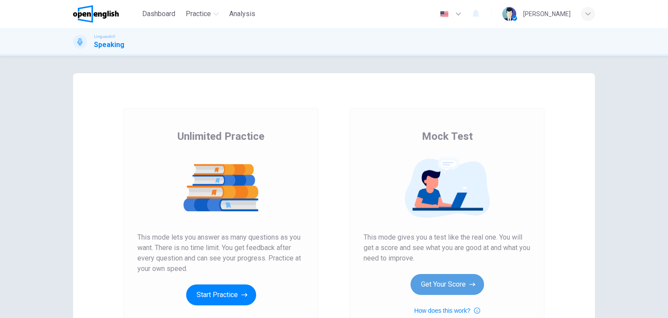
click at [462, 280] on button "Get Your Score" at bounding box center [448, 284] width 74 height 21
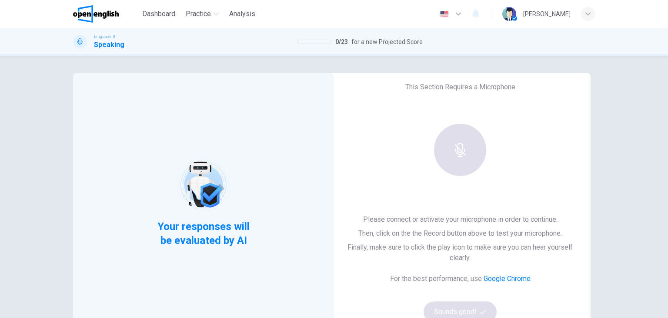
click at [113, 10] on img at bounding box center [96, 13] width 46 height 17
